Goal: Register for event/course

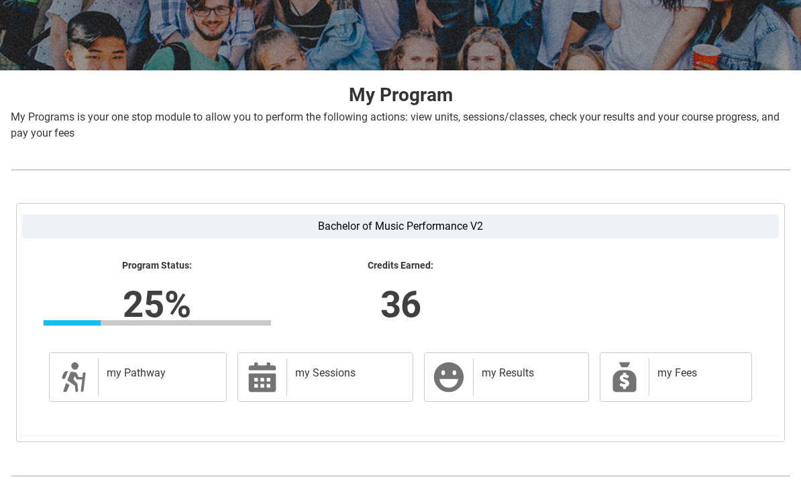
scroll to position [215, 0]
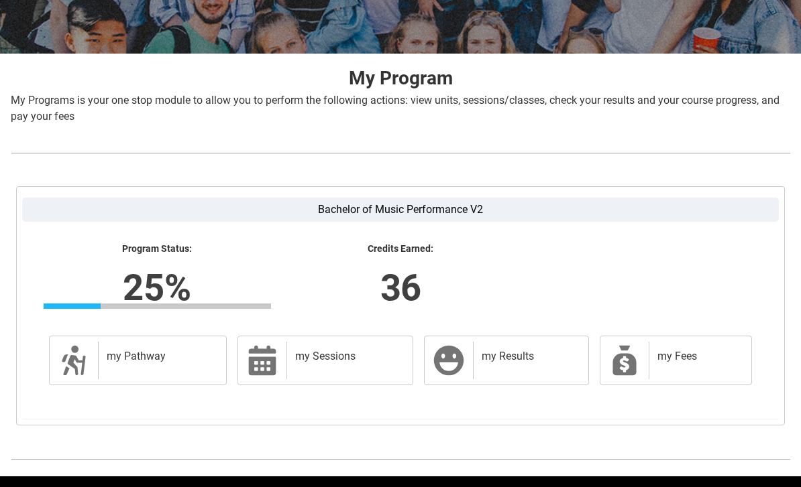
click at [120, 377] on div "my Pathway" at bounding box center [159, 361] width 123 height 38
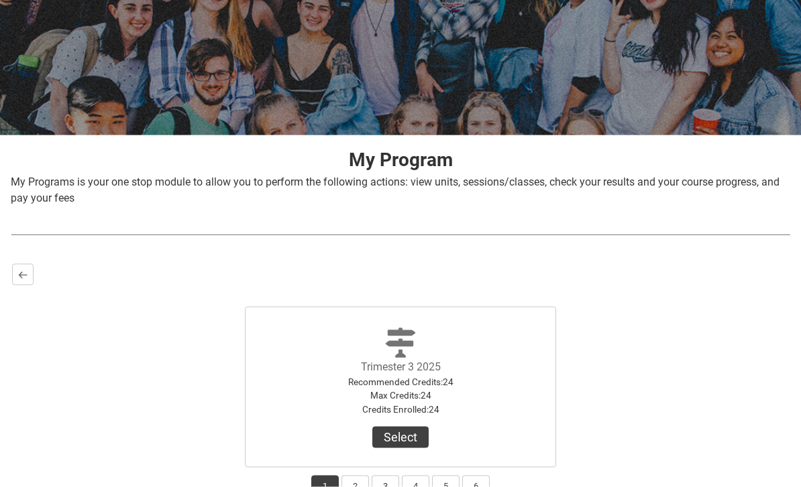
scroll to position [0, 0]
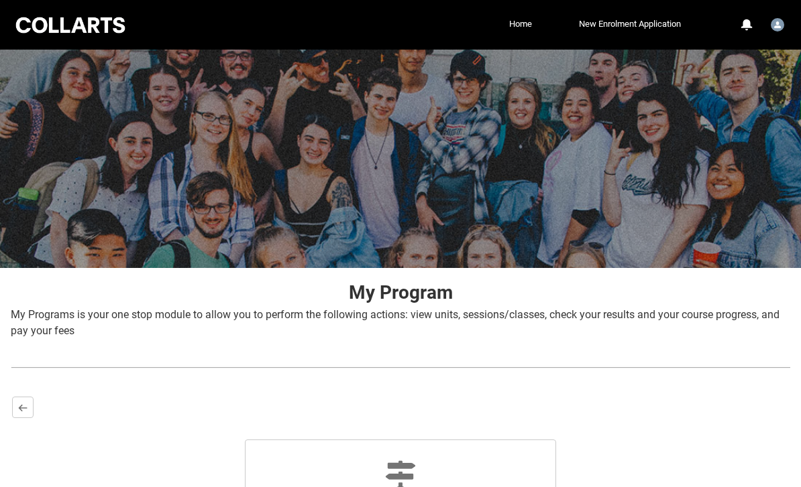
click at [522, 27] on link "Home" at bounding box center [520, 24] width 29 height 20
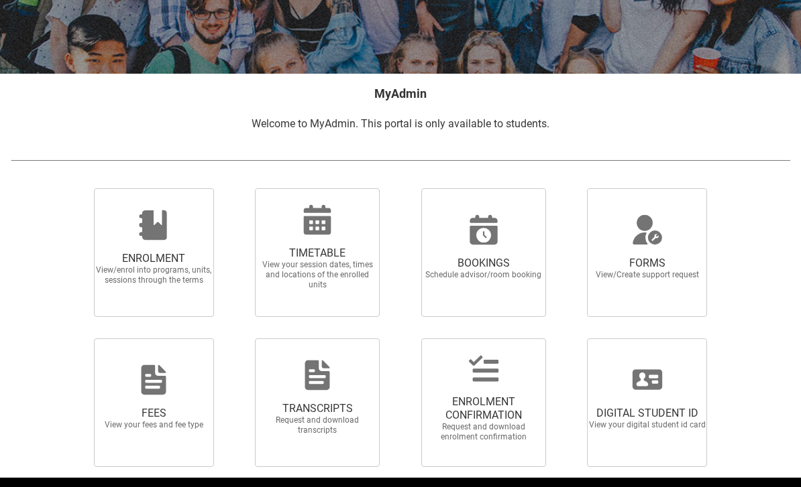
scroll to position [195, 0]
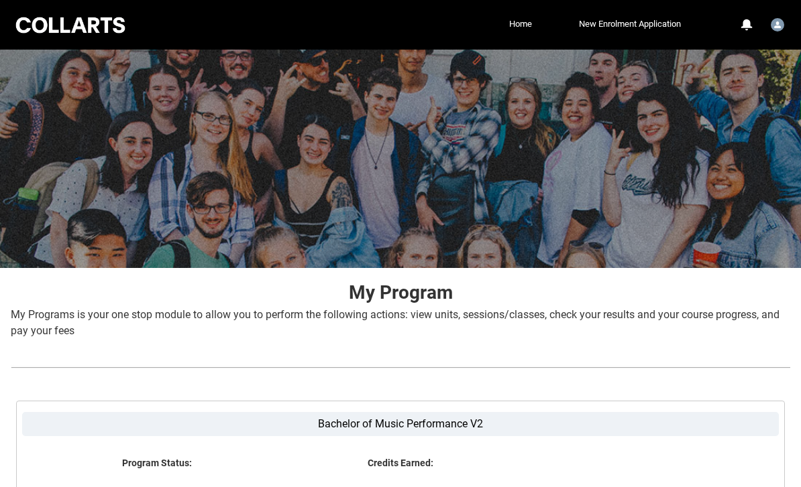
click at [48, 35] on div at bounding box center [70, 25] width 114 height 21
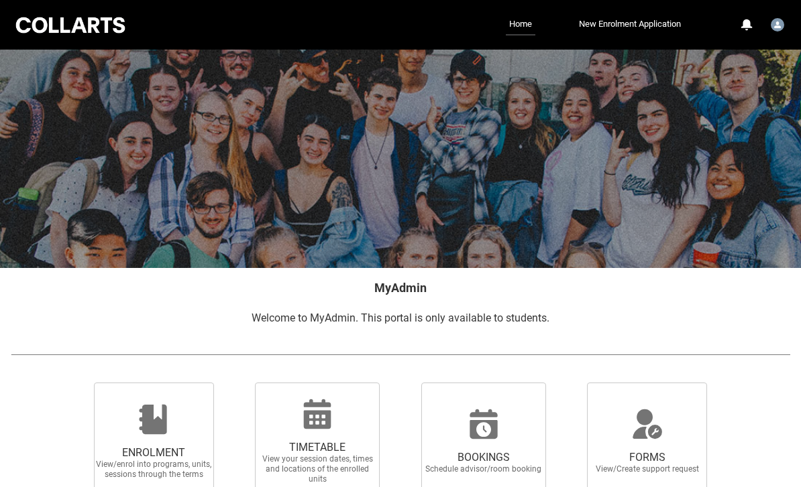
click at [518, 30] on link "Home" at bounding box center [520, 24] width 29 height 21
click at [515, 27] on link "Home" at bounding box center [520, 24] width 29 height 21
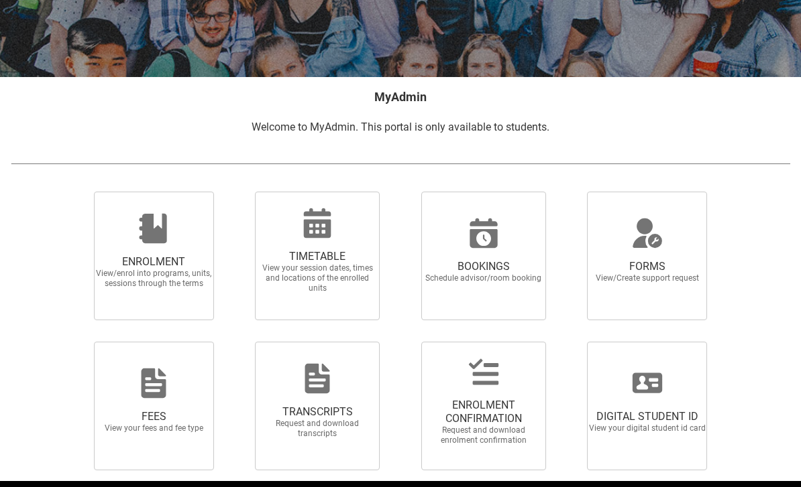
scroll to position [195, 0]
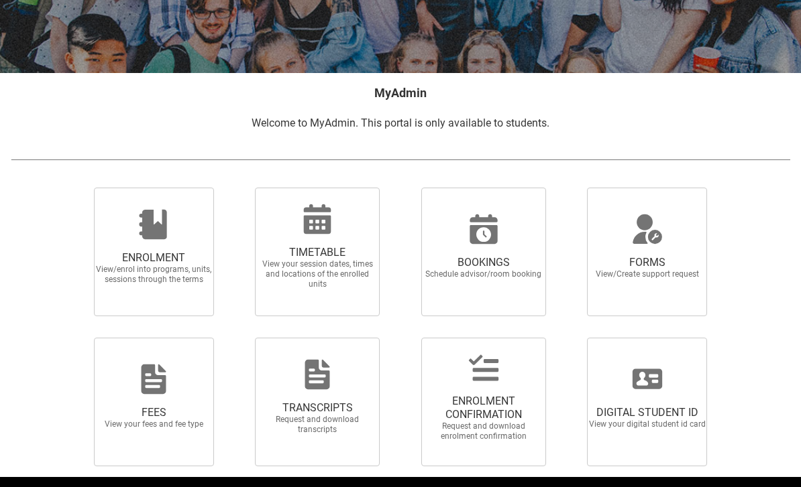
click at [151, 162] on img at bounding box center [400, 159] width 779 height 13
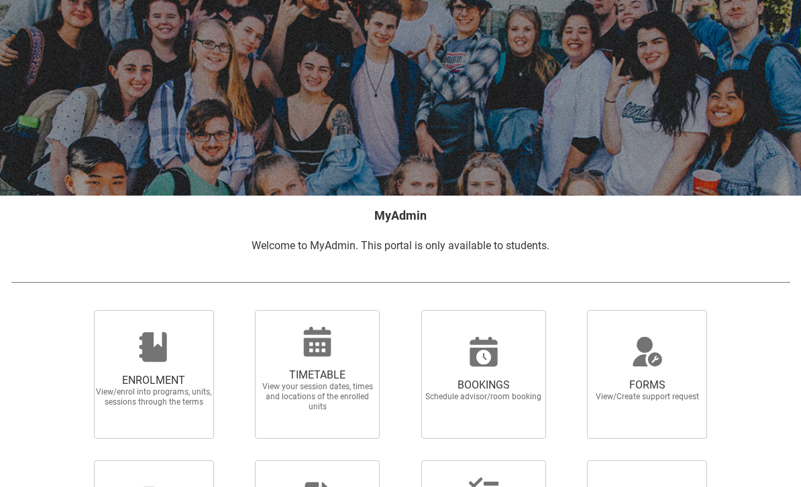
scroll to position [0, 0]
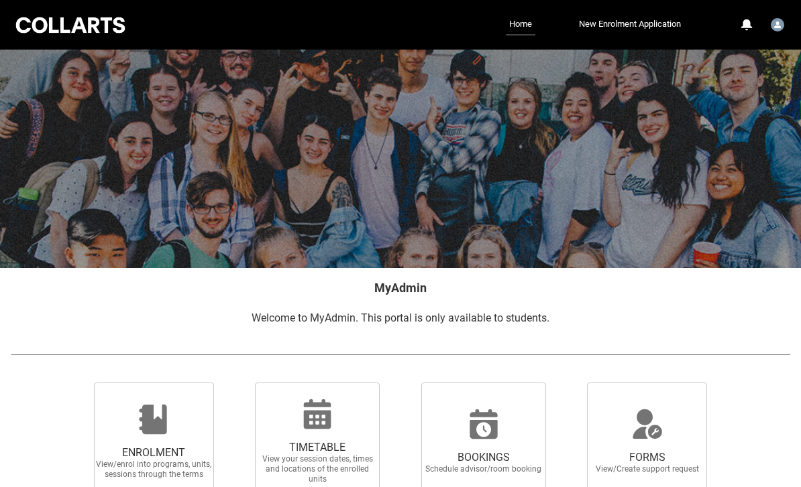
click at [670, 9] on div "Collarts Education Community Home New Enrolment Application More 0 Notification…" at bounding box center [400, 25] width 774 height 50
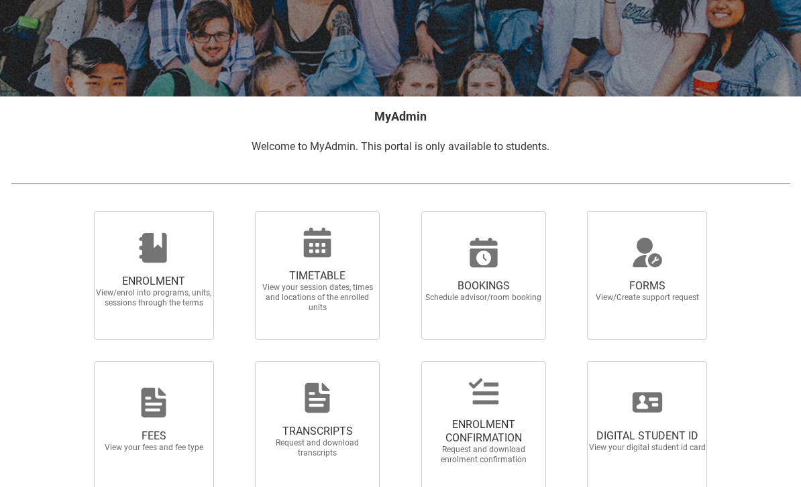
click at [133, 264] on span "ENROLMENT View/enrol into programs, units, sessions through the terms" at bounding box center [153, 291] width 129 height 55
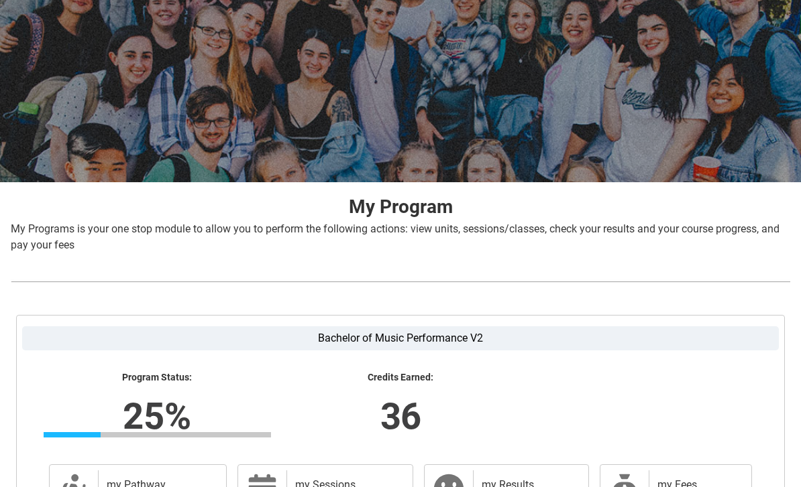
scroll to position [215, 0]
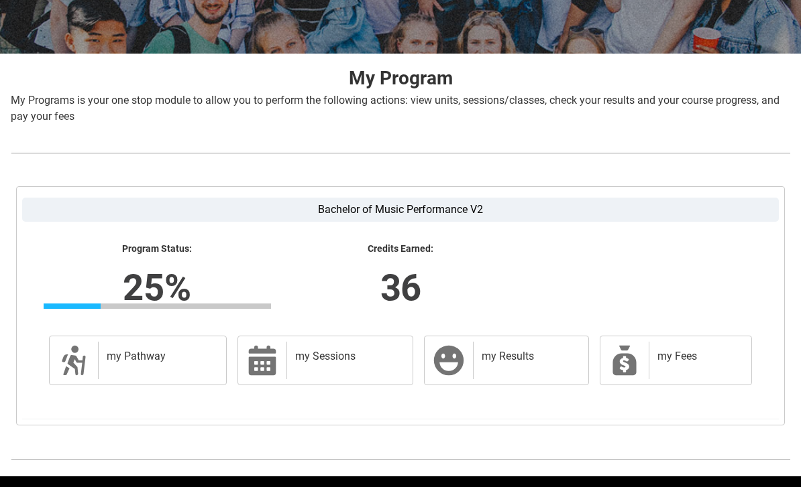
click at [139, 375] on div "my Pathway" at bounding box center [159, 361] width 123 height 38
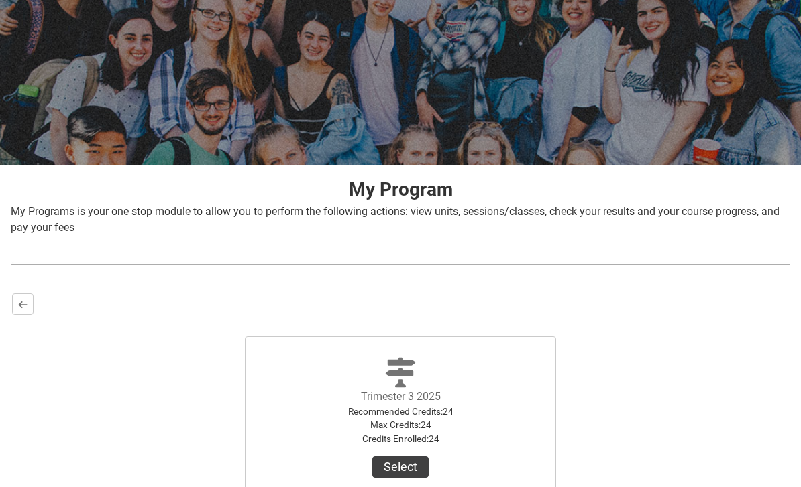
scroll to position [201, 0]
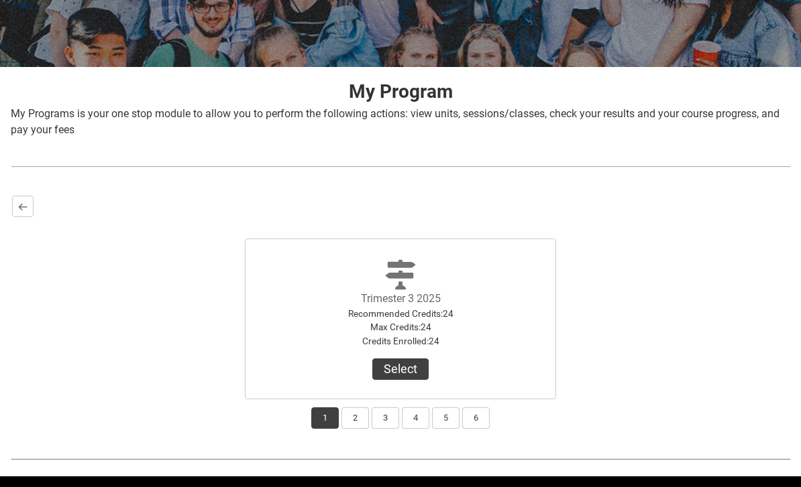
click at [386, 367] on button "Select" at bounding box center [400, 369] width 56 height 21
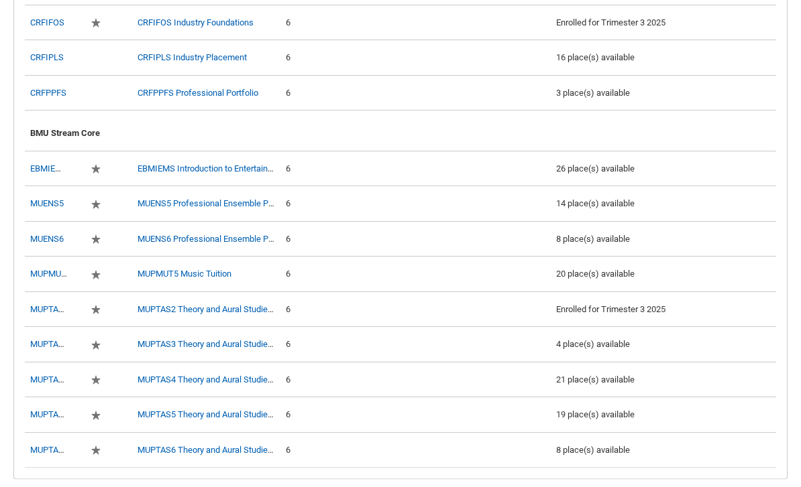
scroll to position [622, 0]
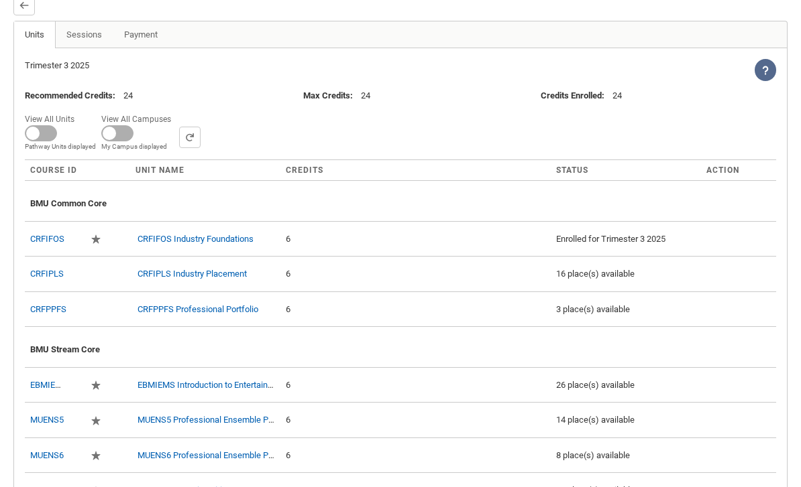
click at [31, 124] on span "View All Units" at bounding box center [52, 118] width 55 height 15
click at [79, 111] on input "View All Units All Units displayed Pathway Units displayed" at bounding box center [79, 110] width 1 height 1
checkbox input "true"
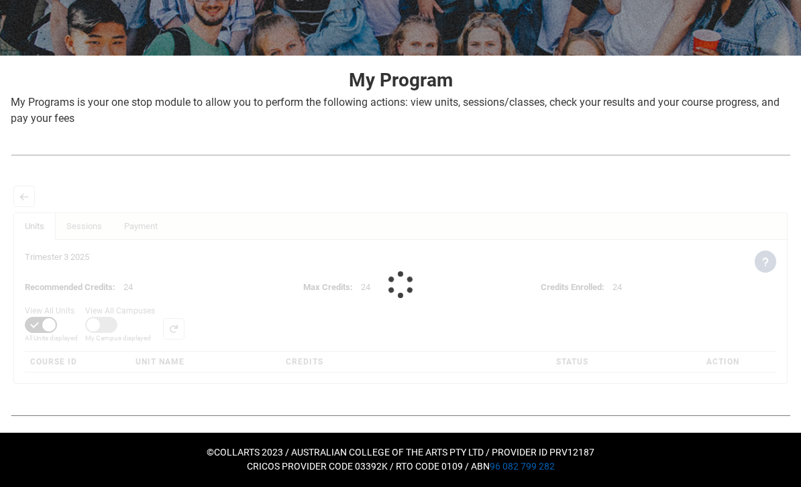
scroll to position [212, 0]
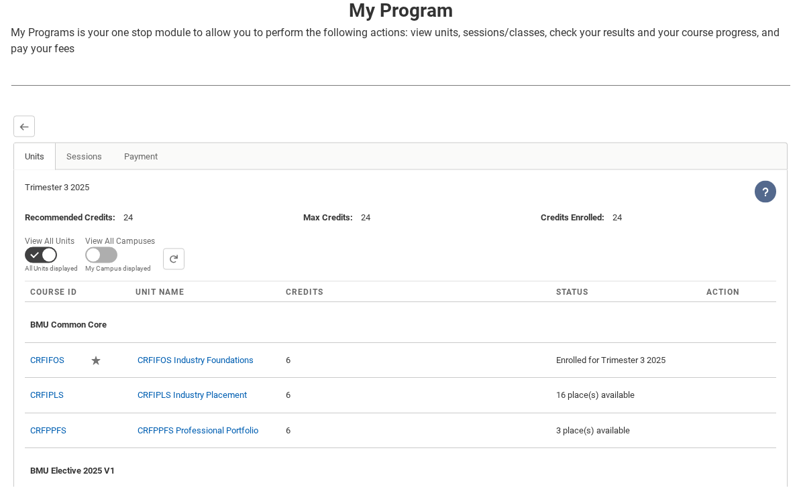
click at [102, 254] on span at bounding box center [101, 255] width 32 height 16
click at [160, 233] on input "View All Campuses Campus filter displayed My Campus displayed" at bounding box center [160, 232] width 1 height 1
checkbox input "true"
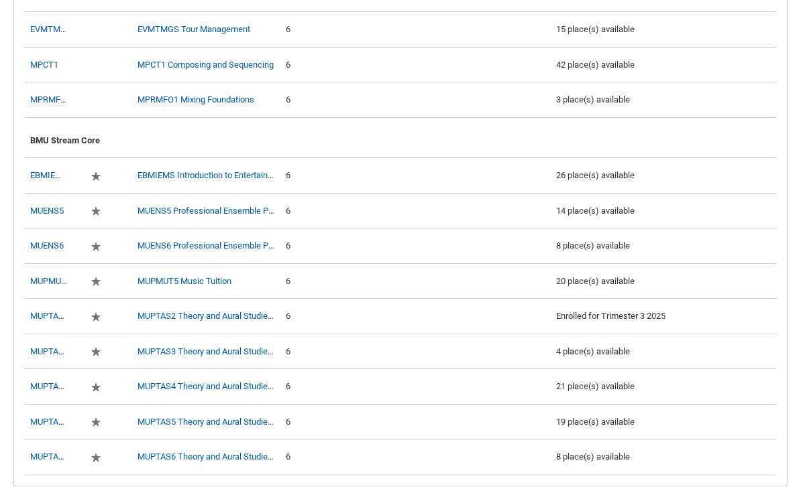
scroll to position [1077, 0]
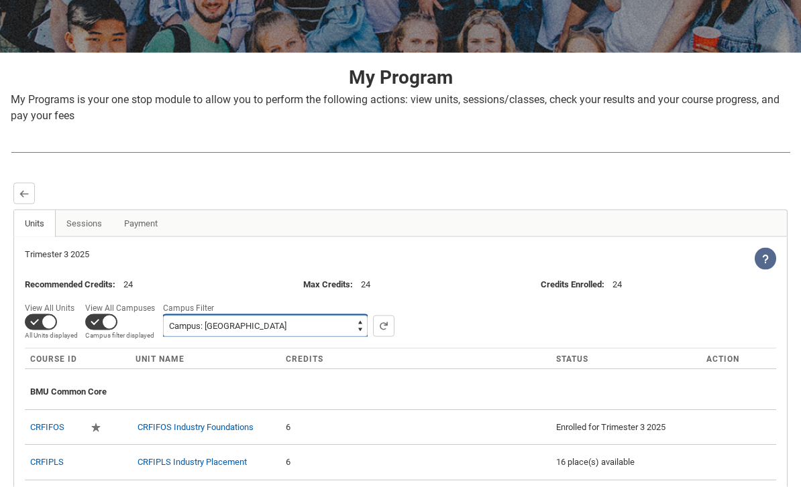
click at [189, 333] on select "All Campus: [GEOGRAPHIC_DATA]: Collarts Online Campus: [GEOGRAPHIC_DATA] Campus…" at bounding box center [265, 326] width 204 height 21
click at [178, 324] on select "All Campus: [GEOGRAPHIC_DATA]: Collarts Online Campus: [GEOGRAPHIC_DATA] Campus…" at bounding box center [265, 325] width 204 height 21
select select "0015g00000jrDA0AAM"
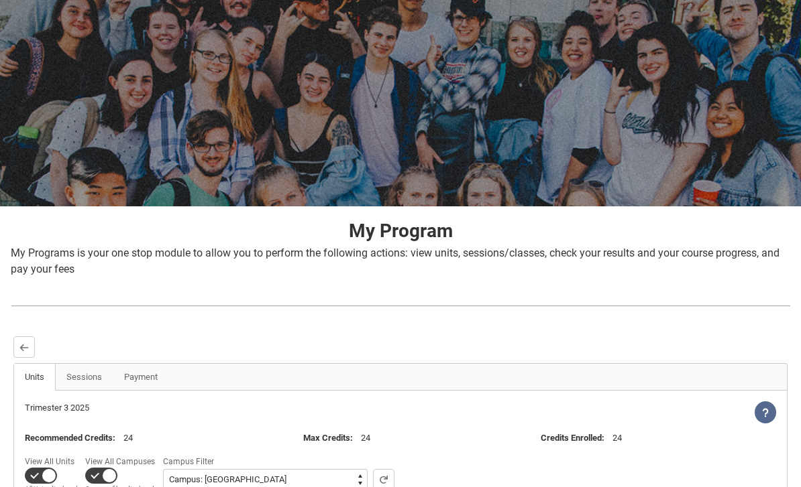
scroll to position [0, 0]
